Goal: Task Accomplishment & Management: Manage account settings

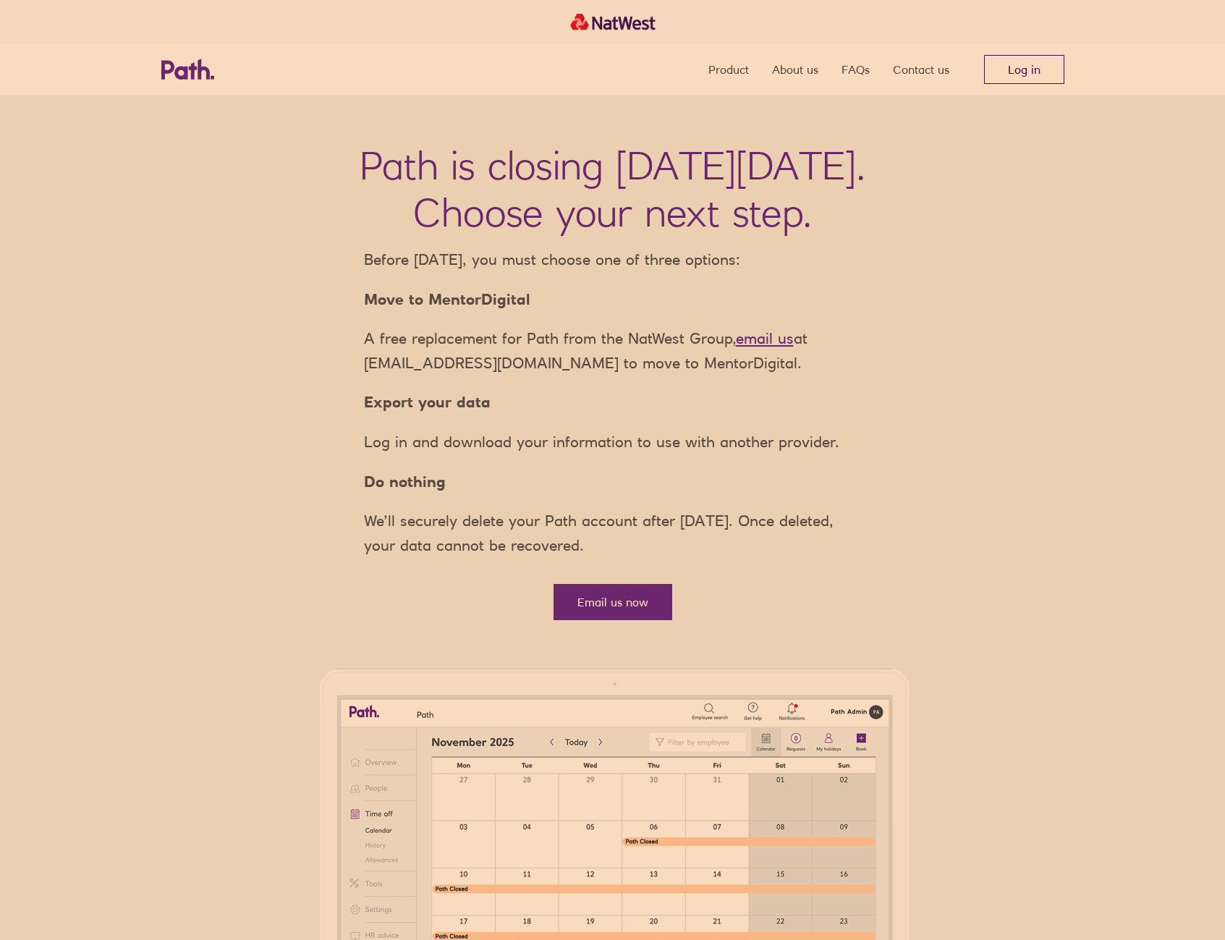
click at [945, 64] on link "Log in" at bounding box center [1024, 69] width 80 height 29
click at [1055, 69] on link "Log in" at bounding box center [1024, 69] width 80 height 29
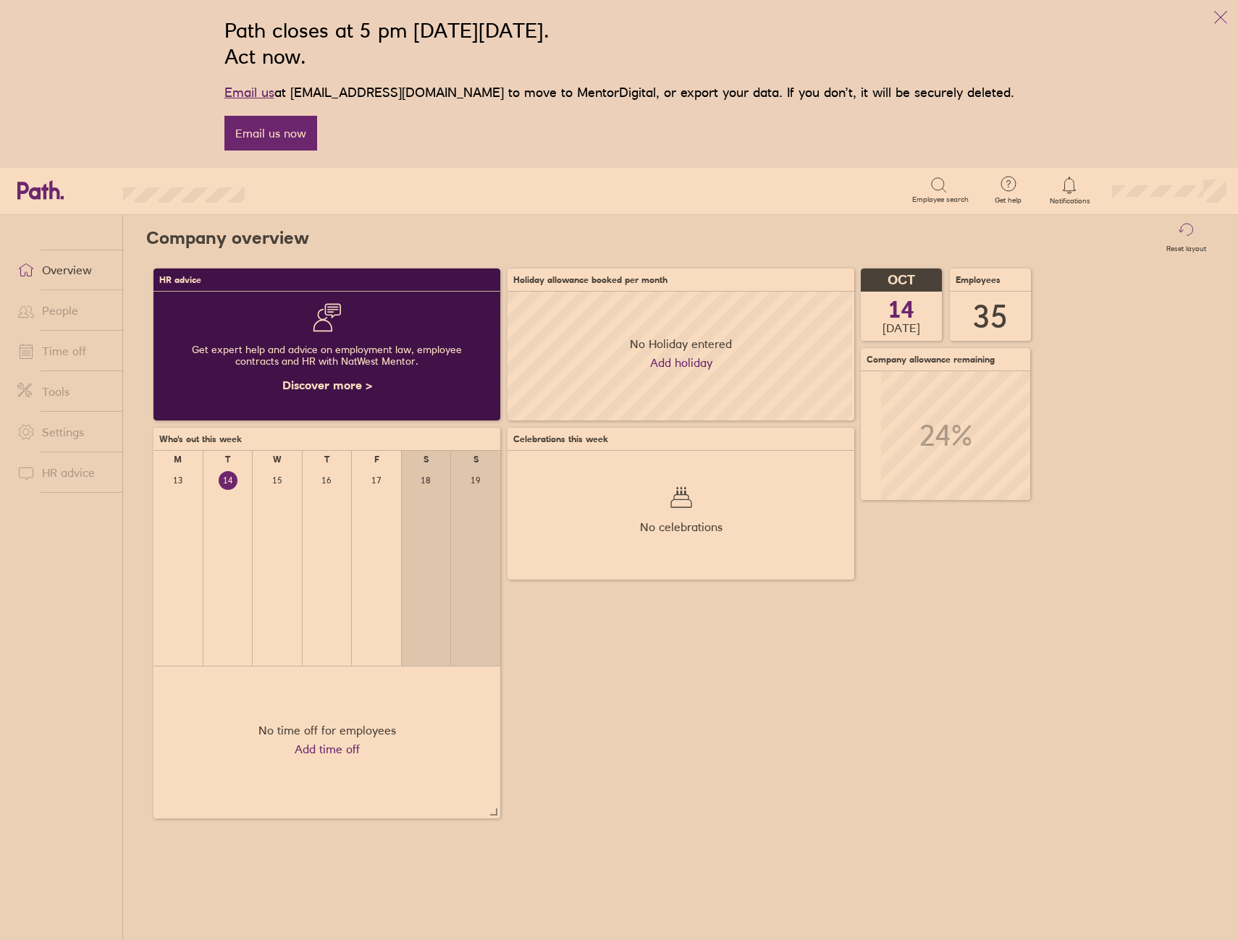
scroll to position [129, 347]
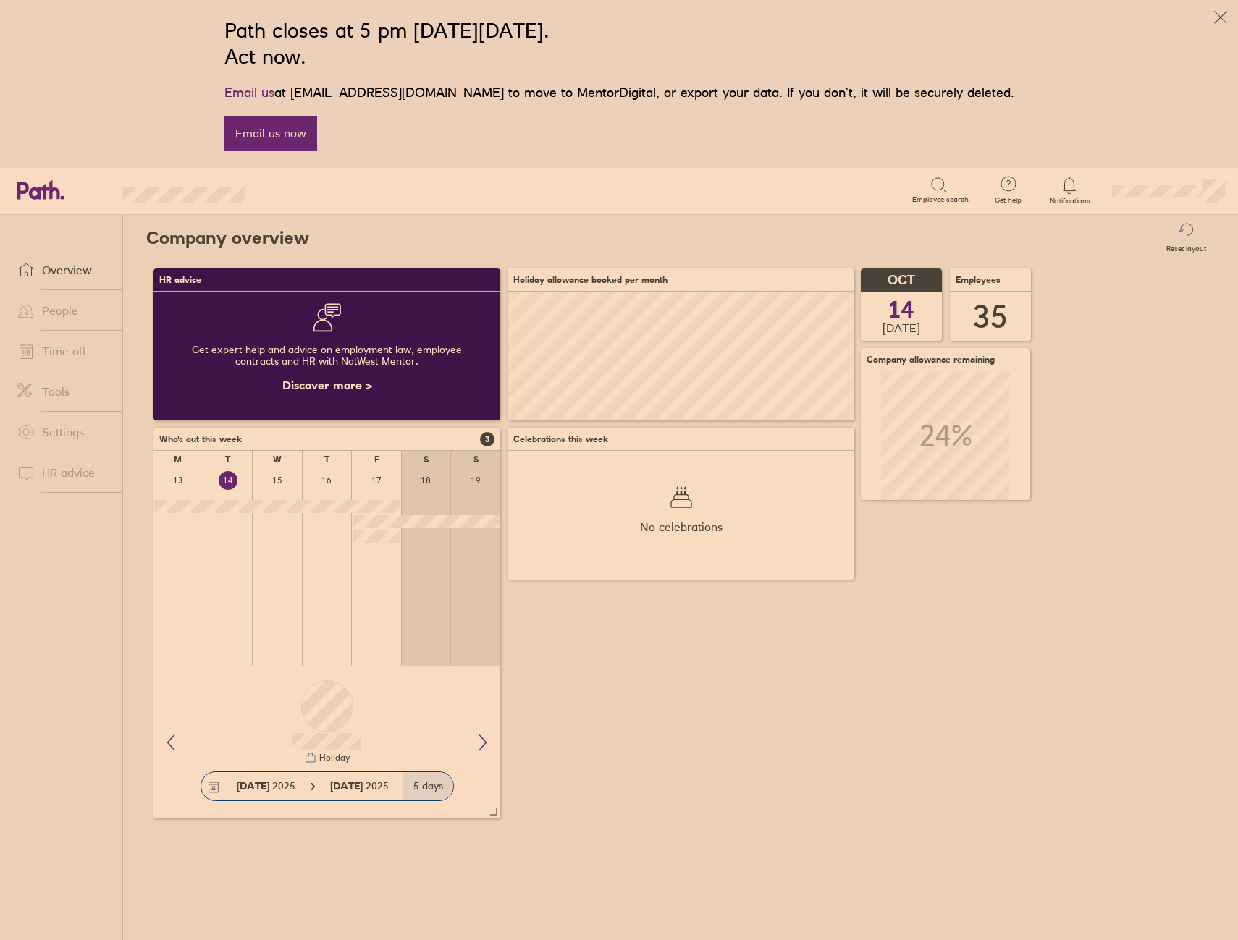
click at [101, 350] on link "Time off" at bounding box center [64, 351] width 117 height 29
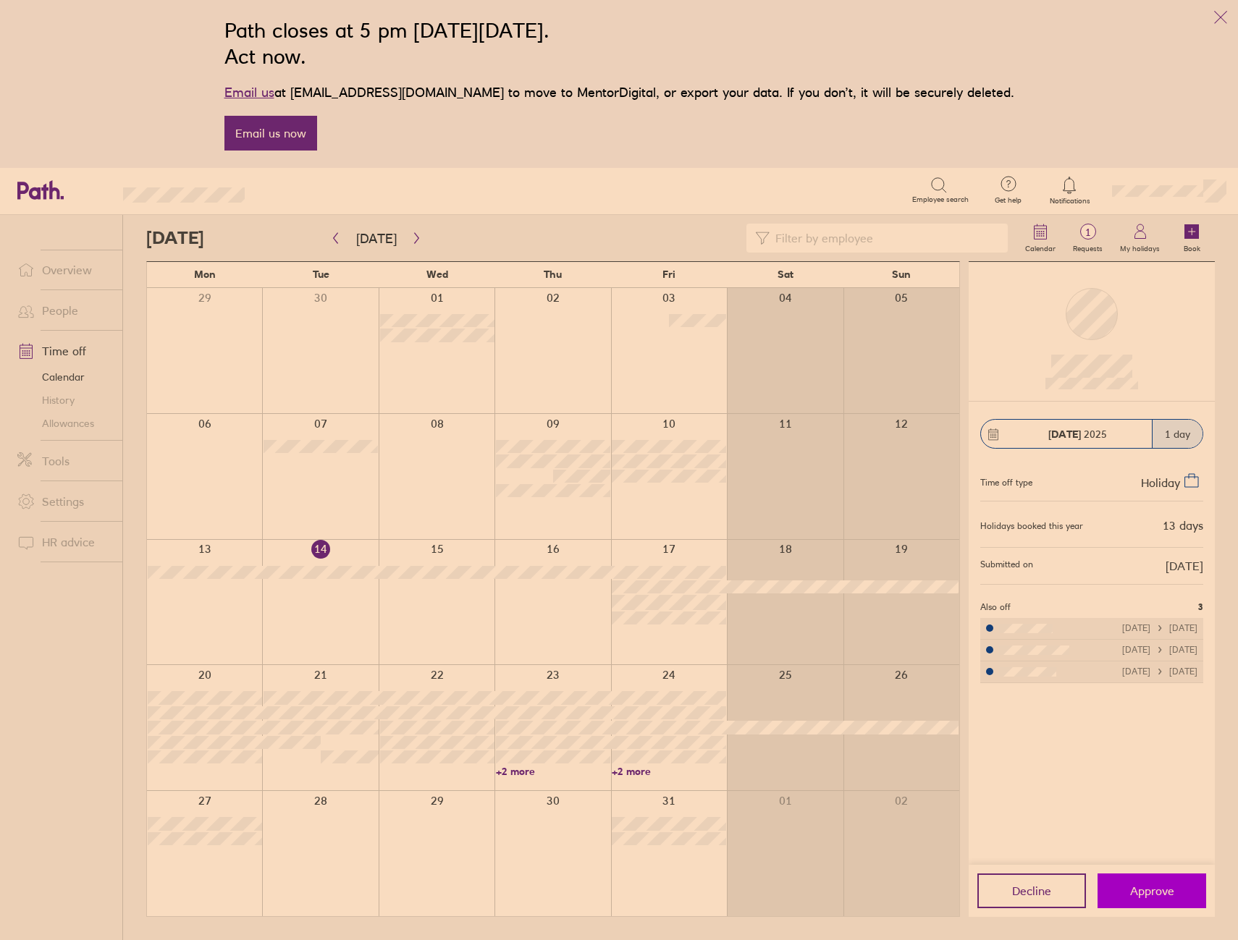
click at [1140, 878] on button "Approve" at bounding box center [1151, 891] width 109 height 35
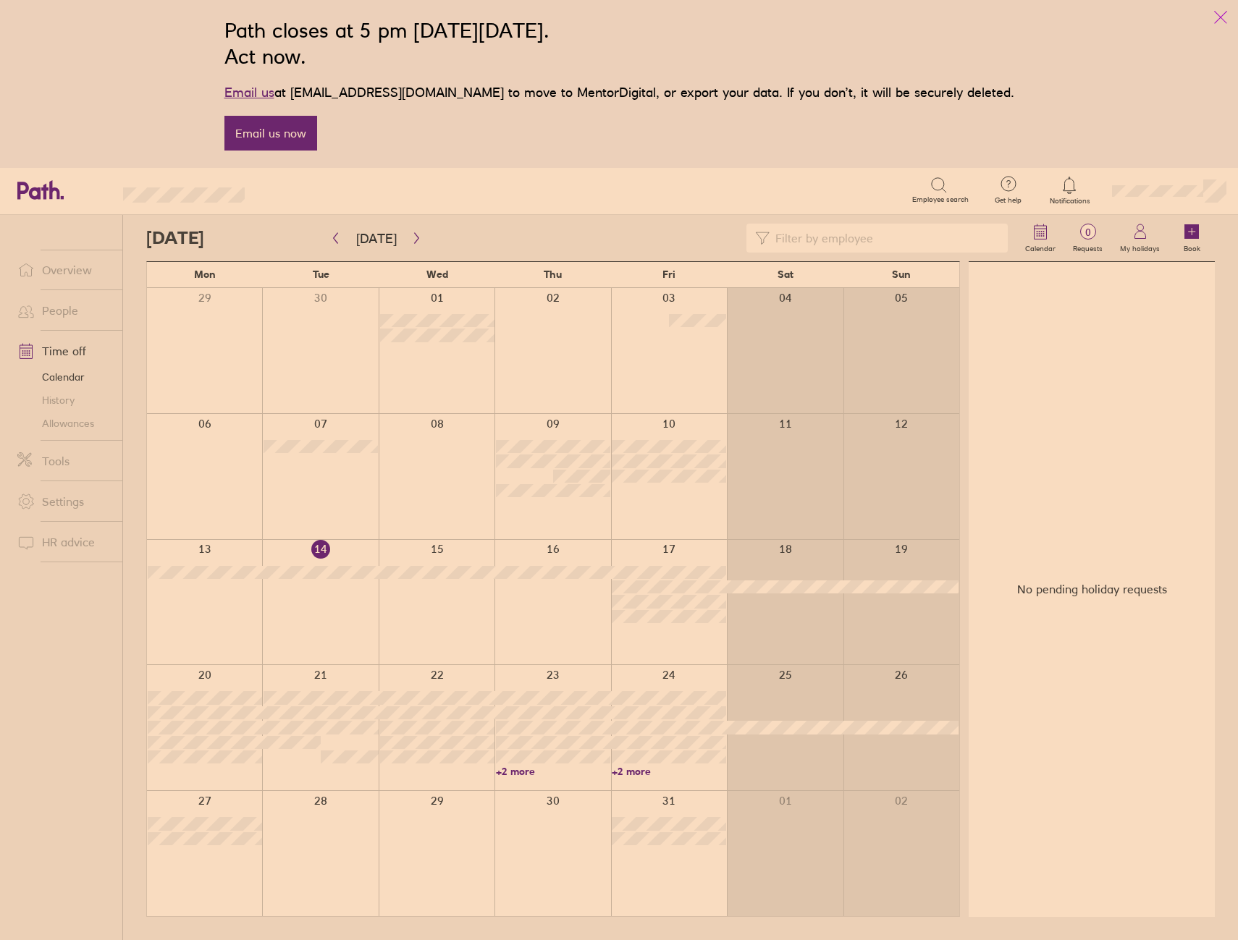
click at [1216, 15] on icon "link" at bounding box center [1220, 17] width 17 height 17
